Goal: Information Seeking & Learning: Learn about a topic

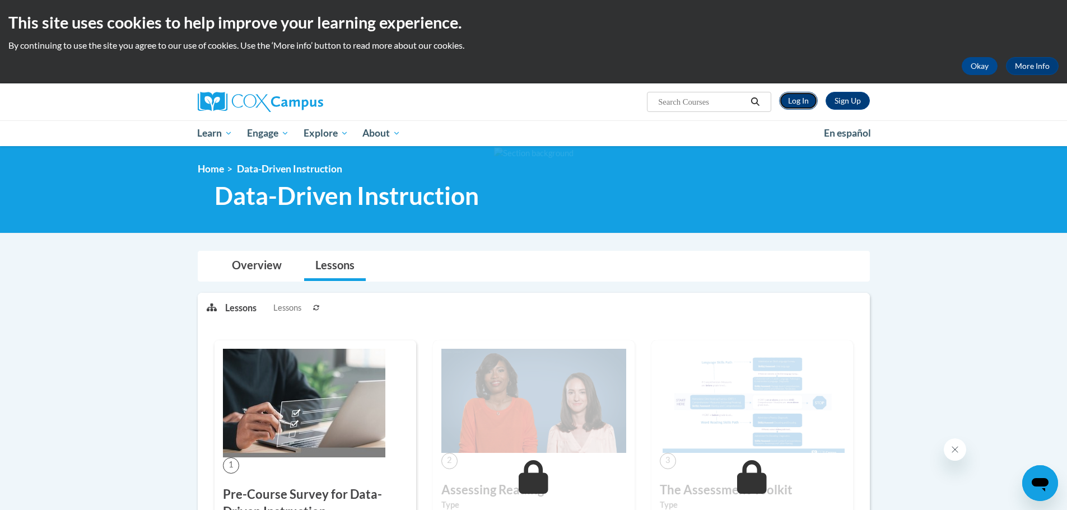
click at [800, 96] on link "Log In" at bounding box center [798, 101] width 39 height 18
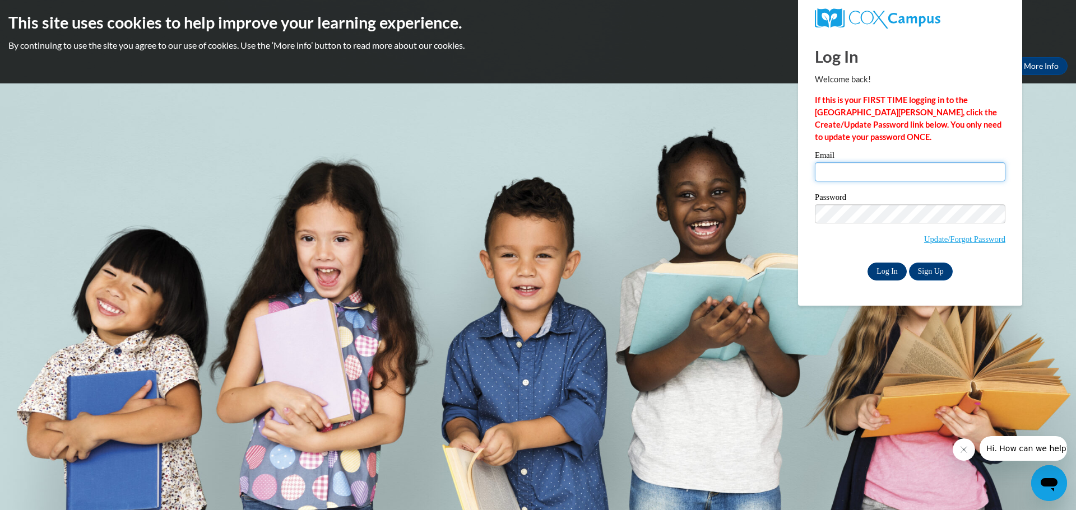
type input "cmeyer@clintonville.k12.wi.us"
click at [893, 272] on input "Log In" at bounding box center [886, 272] width 39 height 18
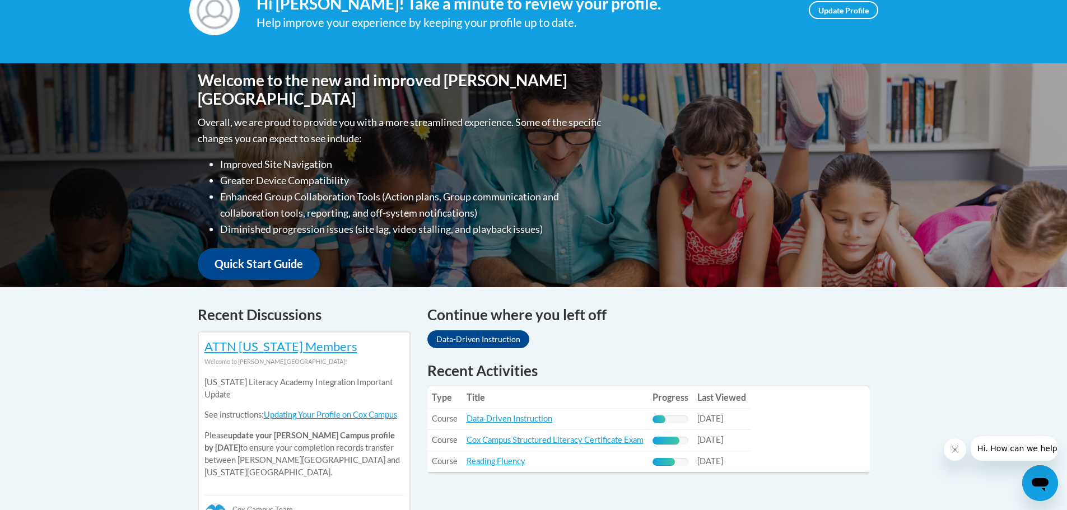
scroll to position [280, 0]
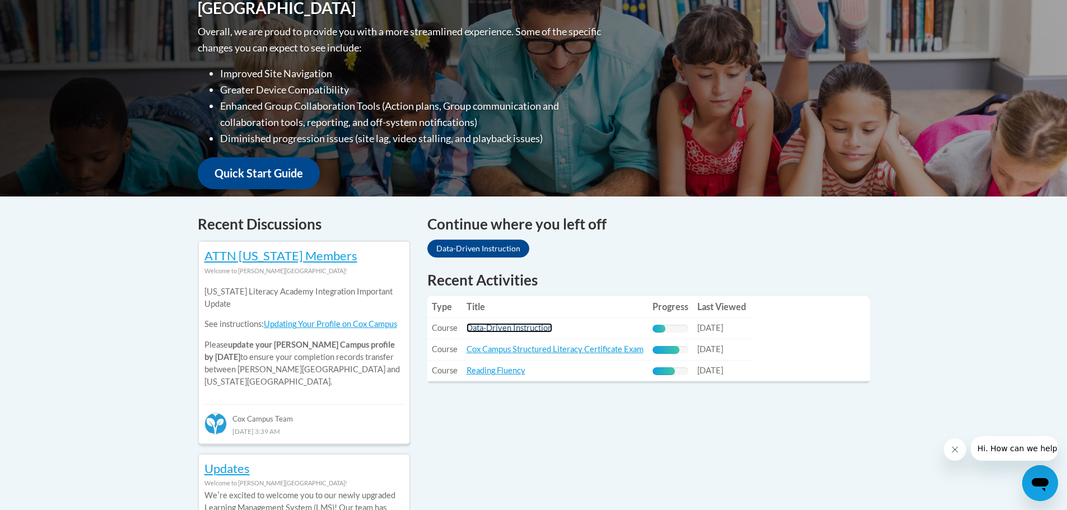
click at [490, 327] on link "Data-Driven Instruction" at bounding box center [510, 328] width 86 height 10
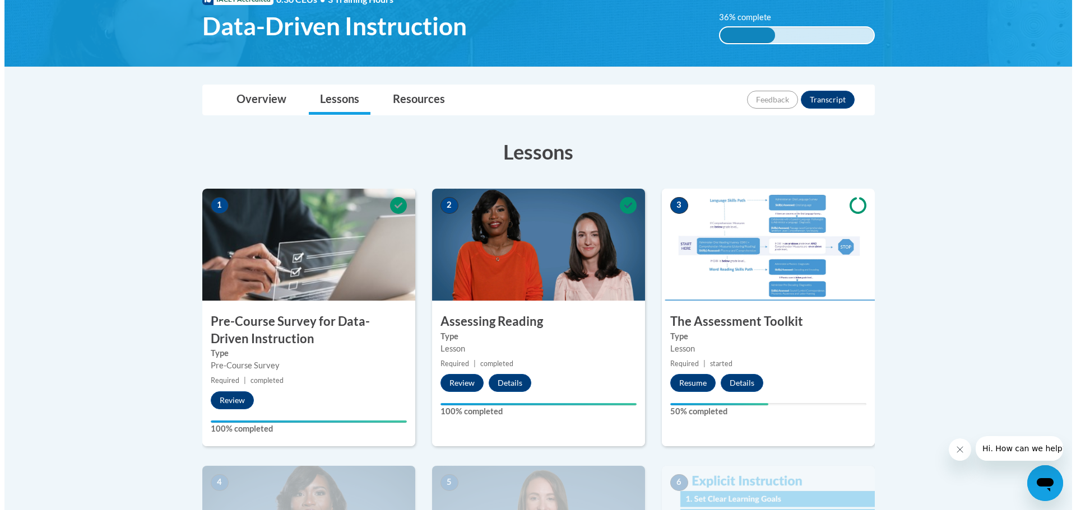
scroll to position [280, 0]
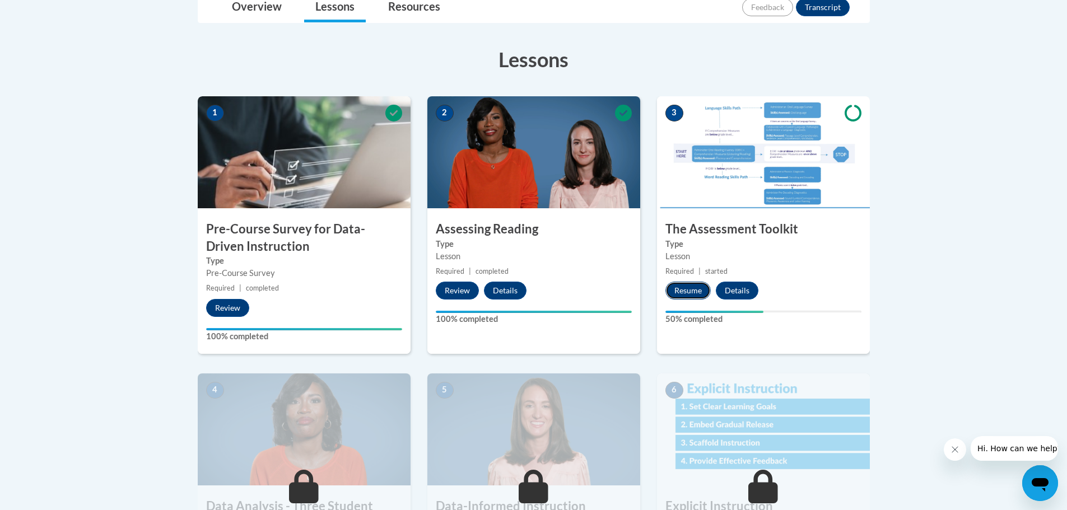
click at [682, 290] on button "Resume" at bounding box center [688, 291] width 45 height 18
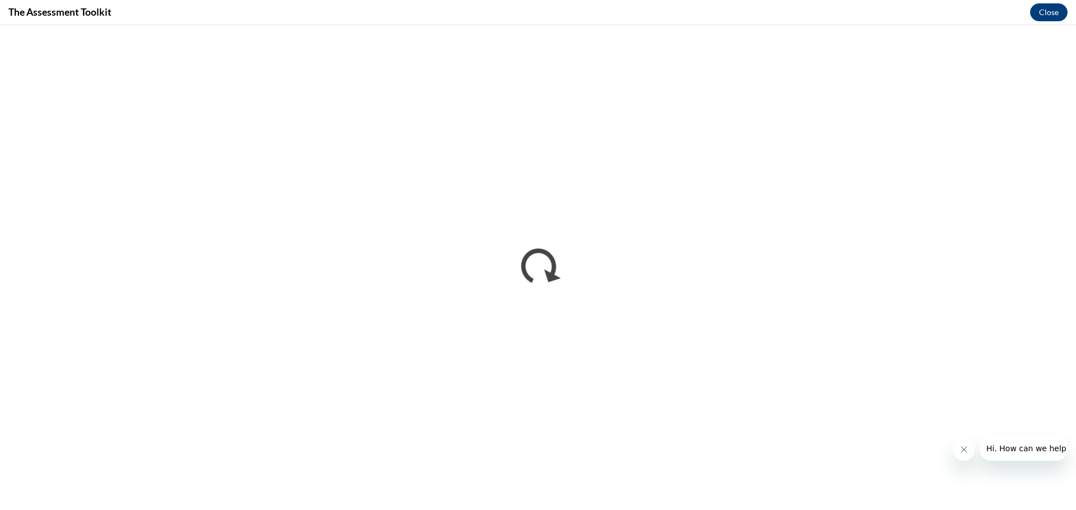
scroll to position [0, 0]
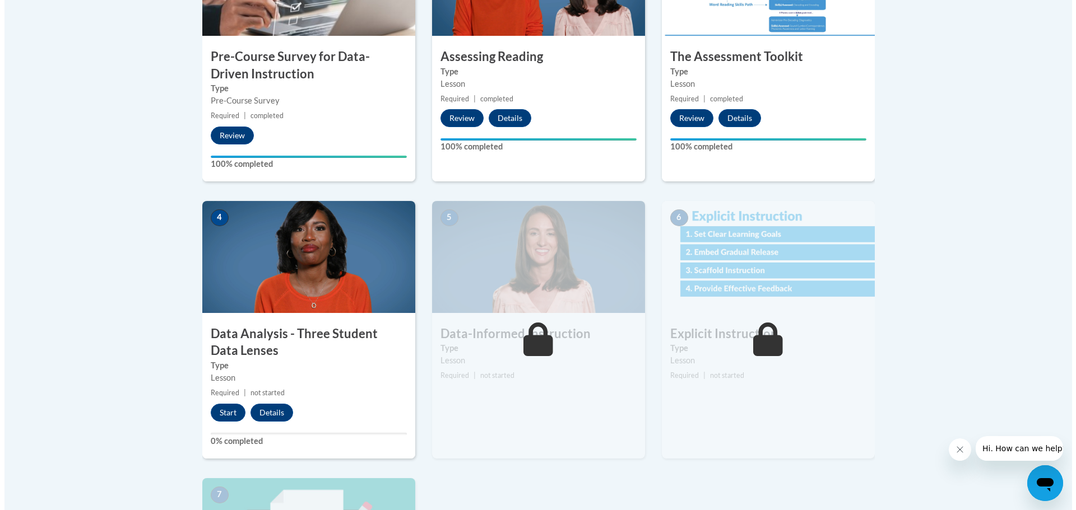
scroll to position [504, 0]
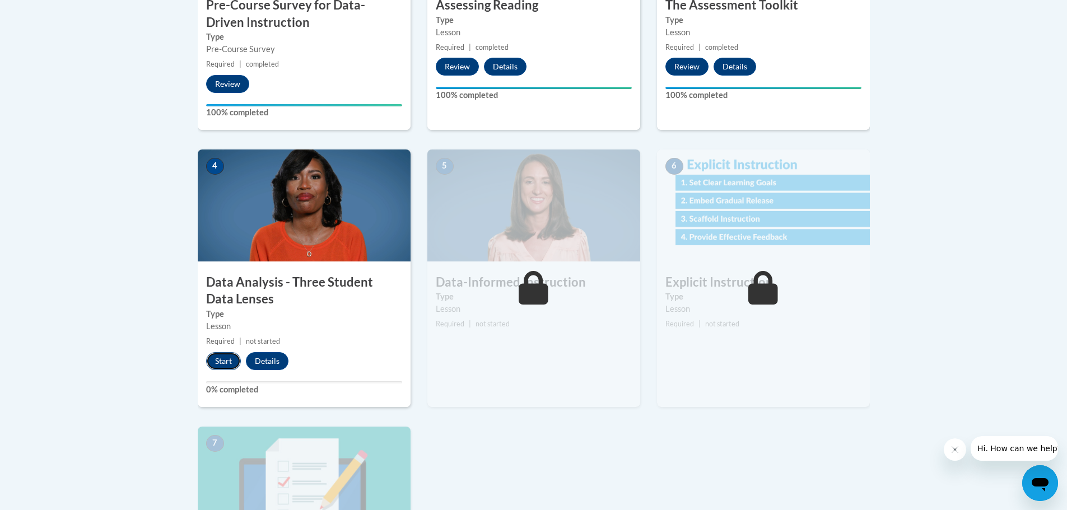
click at [226, 362] on button "Start" at bounding box center [223, 361] width 35 height 18
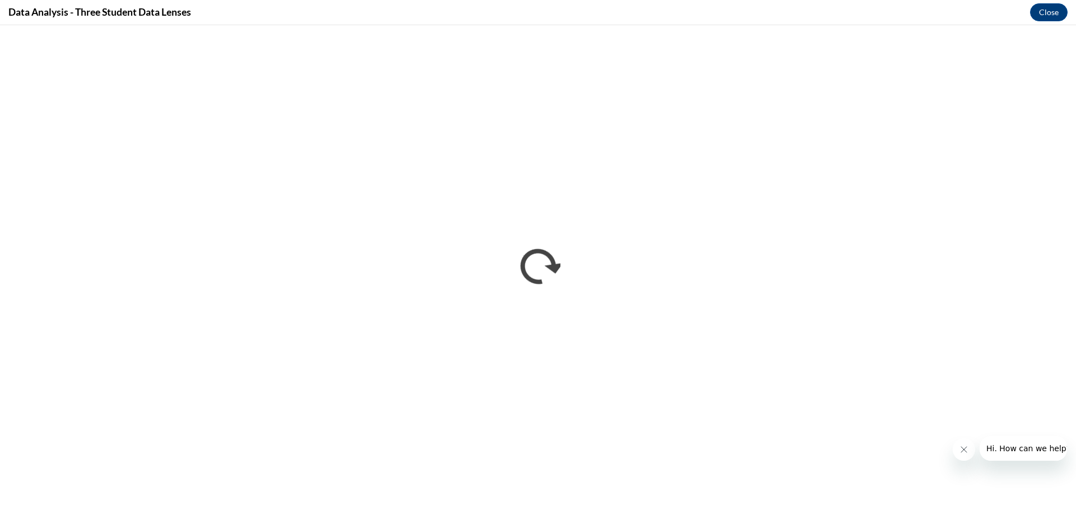
scroll to position [0, 0]
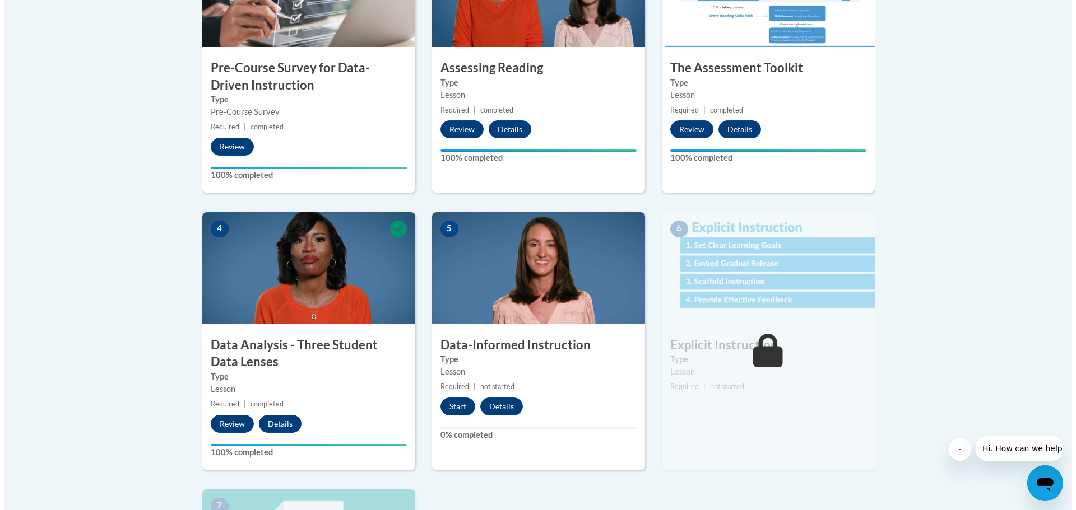
scroll to position [616, 0]
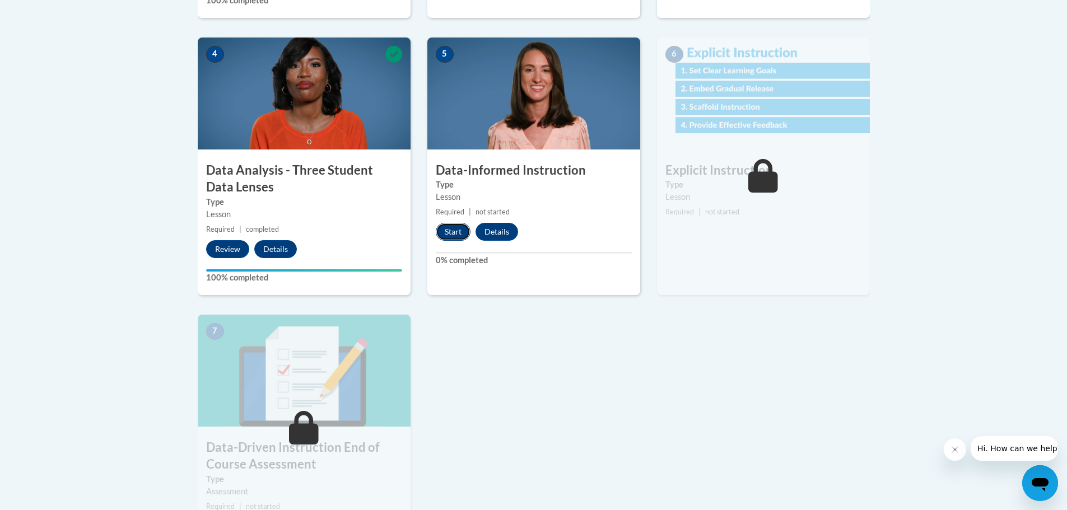
click at [457, 234] on button "Start" at bounding box center [453, 232] width 35 height 18
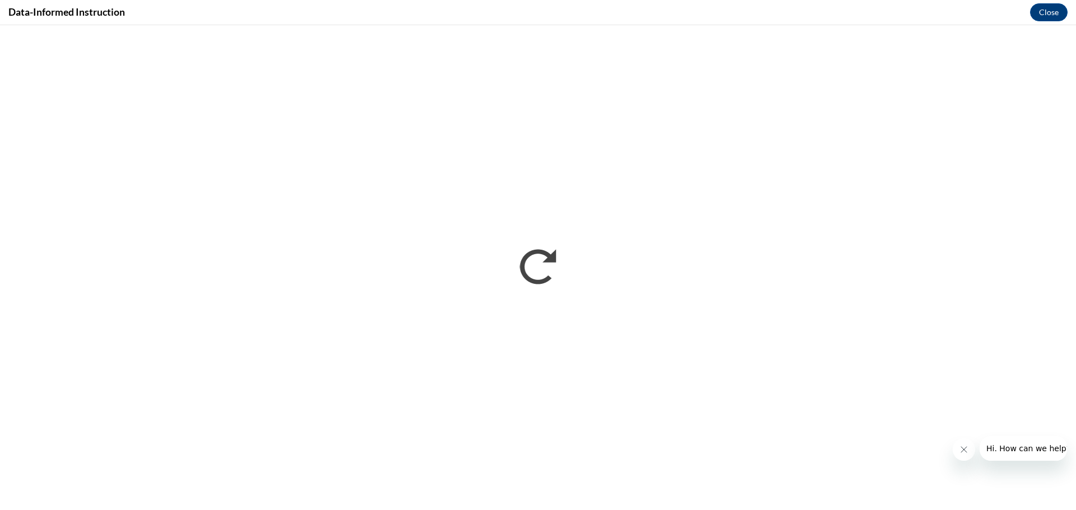
scroll to position [0, 0]
